Goal: Information Seeking & Learning: Find specific fact

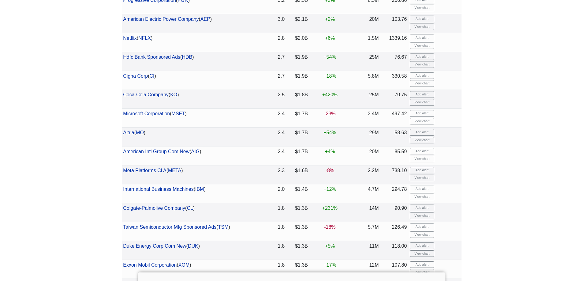
scroll to position [367, 0]
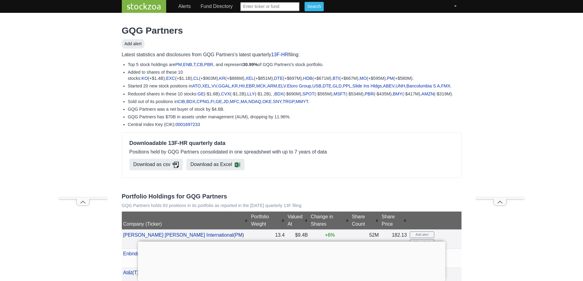
click at [245, 7] on input "text" at bounding box center [270, 6] width 60 height 9
type input "bti"
click at [304, 2] on input "Search" at bounding box center [313, 6] width 19 height 9
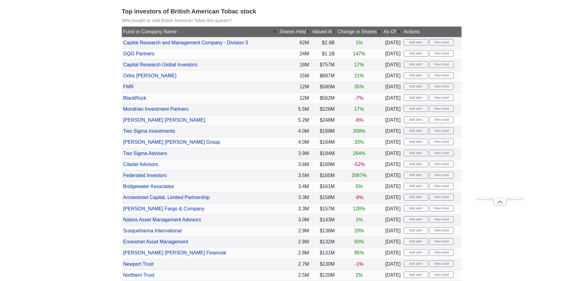
scroll to position [245, 0]
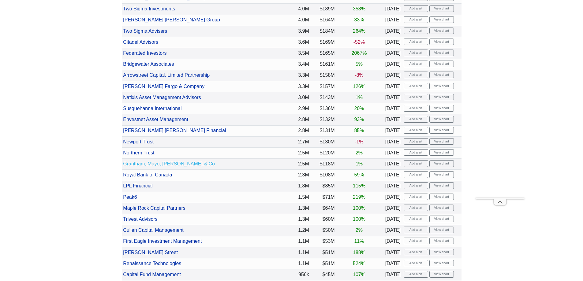
click at [188, 164] on link "Grantham, Mayo, Van Otterloo & Co" at bounding box center [169, 163] width 92 height 5
